Goal: Go to known website: Access a specific website the user already knows

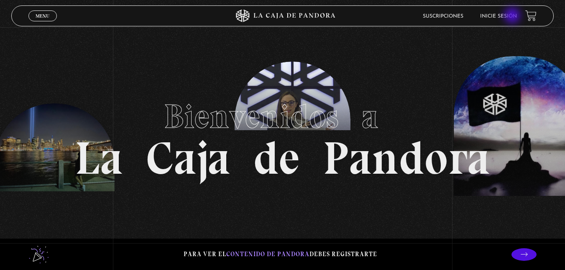
click at [513, 16] on link "Inicie sesión" at bounding box center [498, 16] width 37 height 5
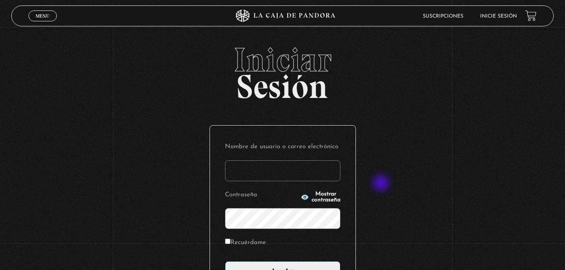
scroll to position [98, 0]
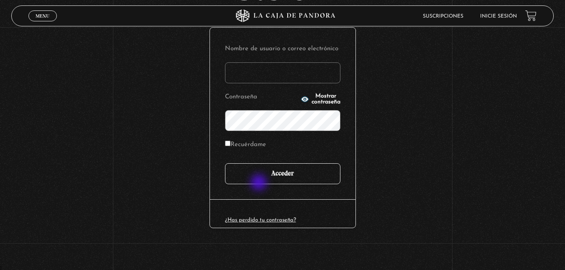
type input "ghisalazar28@gmail.com"
click at [260, 183] on input "Acceder" at bounding box center [282, 173] width 115 height 21
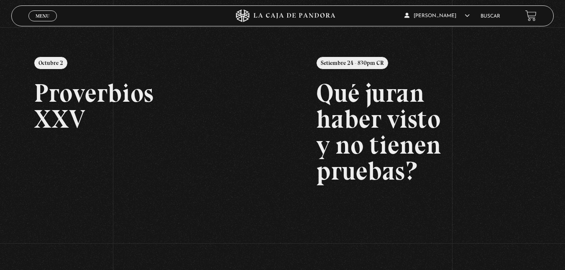
scroll to position [86, 0]
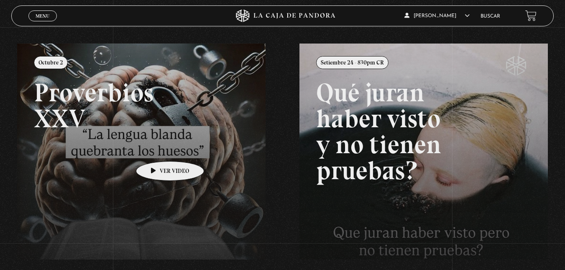
click at [157, 149] on link at bounding box center [299, 179] width 565 height 270
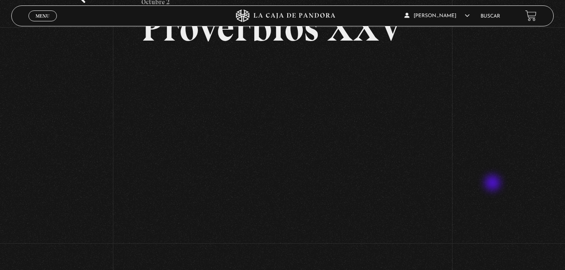
scroll to position [61, 0]
